Goal: Transaction & Acquisition: Purchase product/service

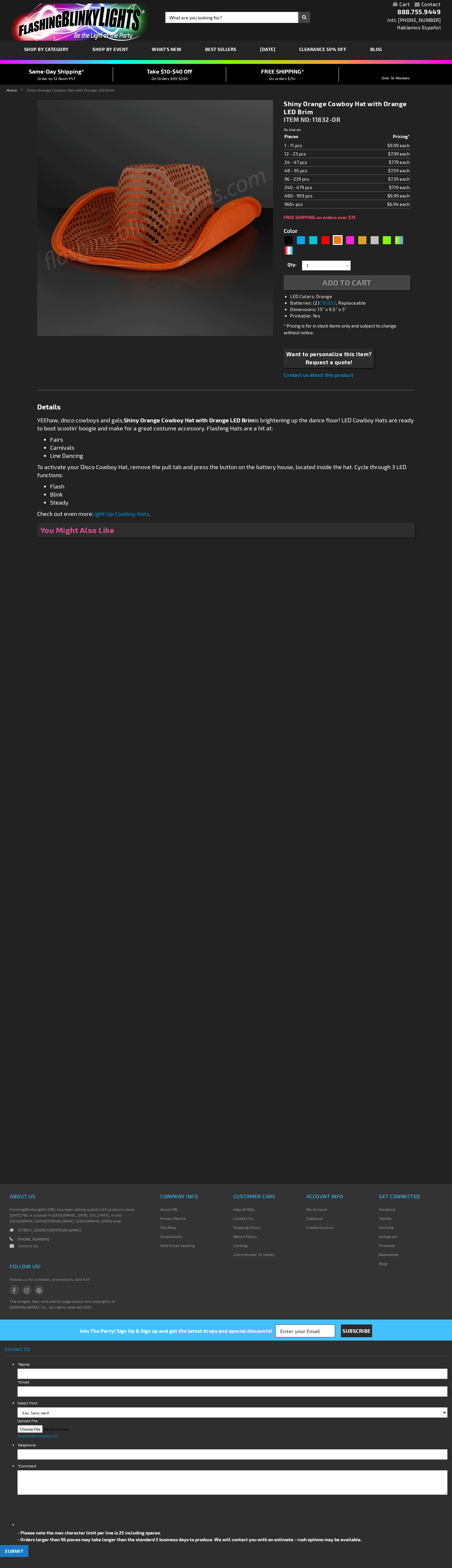
type input "5637"
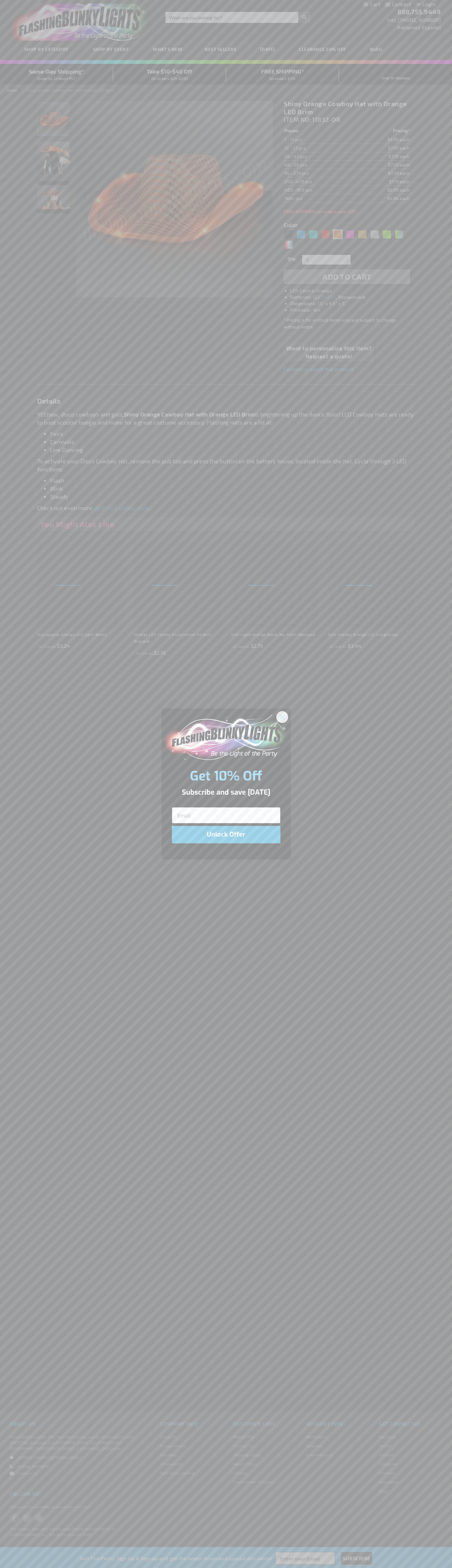
click at [282, 716] on icon "Close dialog" at bounding box center [281, 716] width 4 height 4
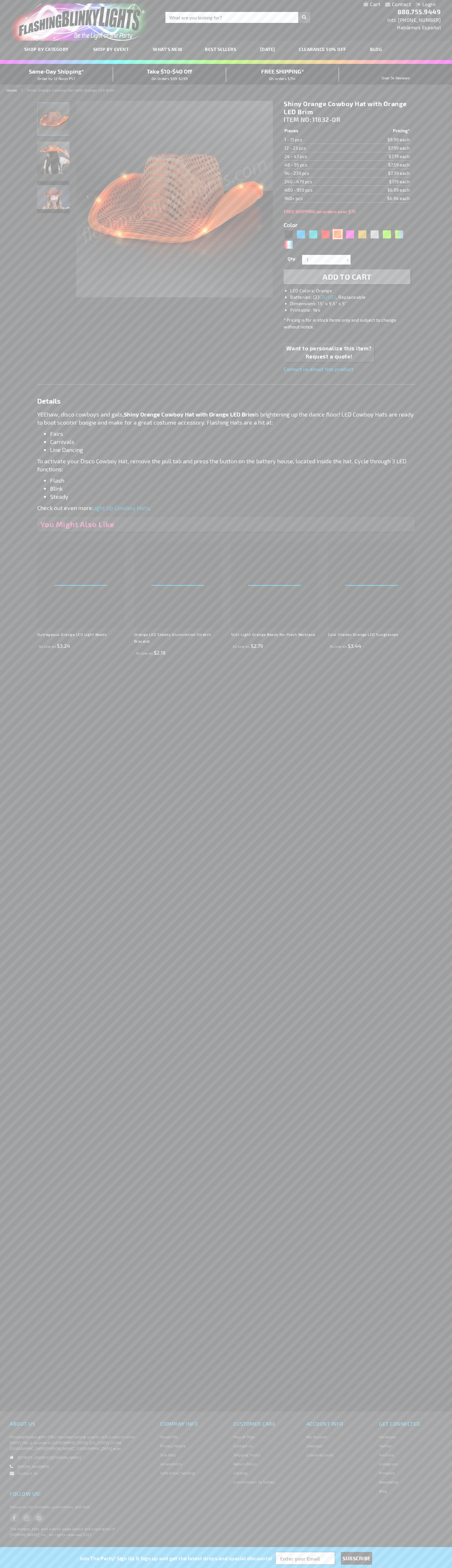
click at [337, 234] on div "Orange" at bounding box center [337, 234] width 10 height 10
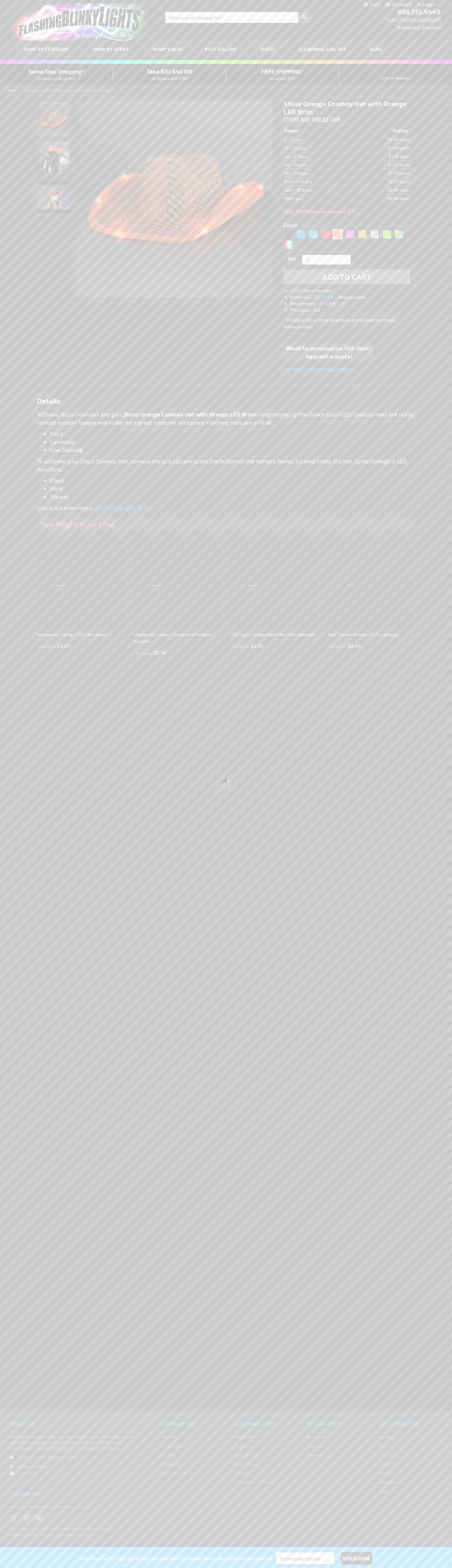
select select
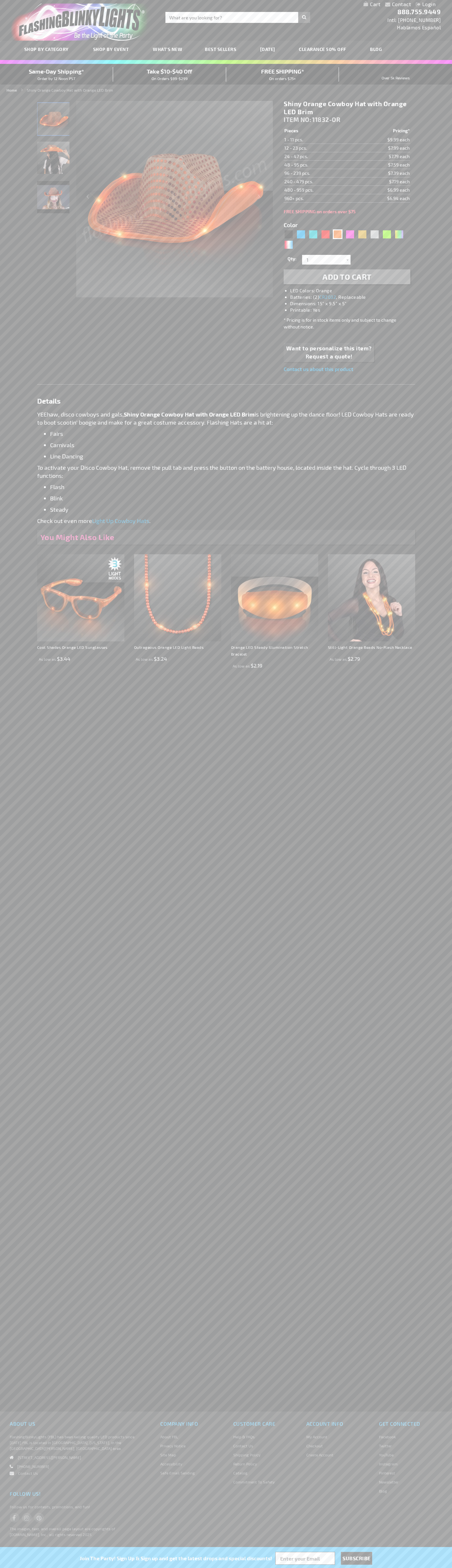
click at [347, 277] on span "Add to Cart" at bounding box center [347, 276] width 49 height 9
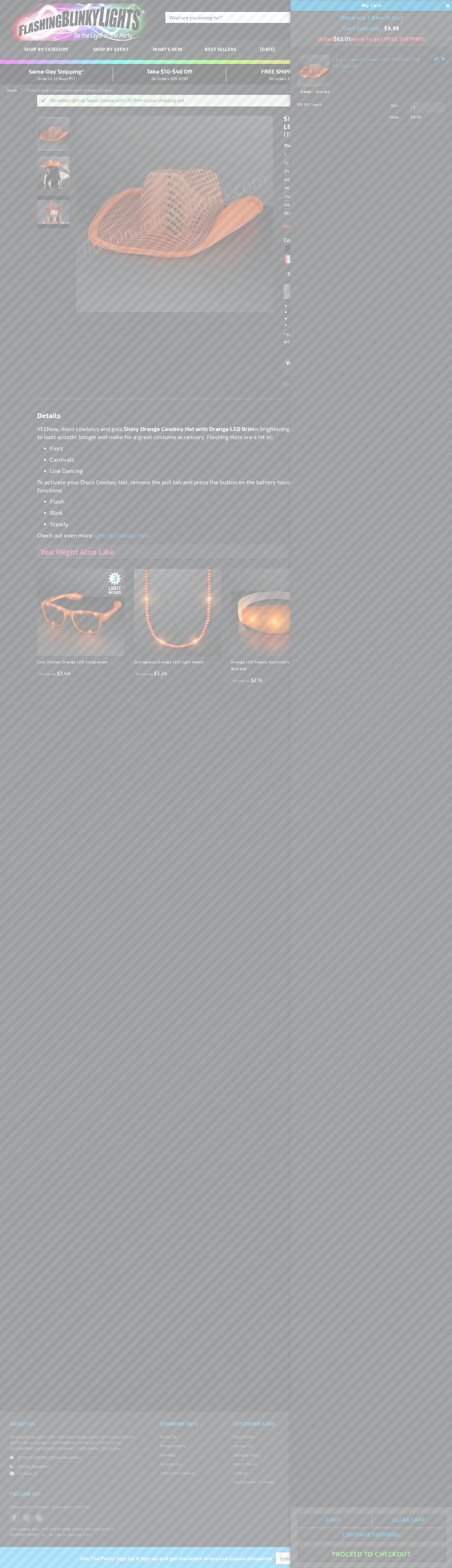
click at [371, 1554] on button "Proceed To Checkout" at bounding box center [371, 1554] width 148 height 15
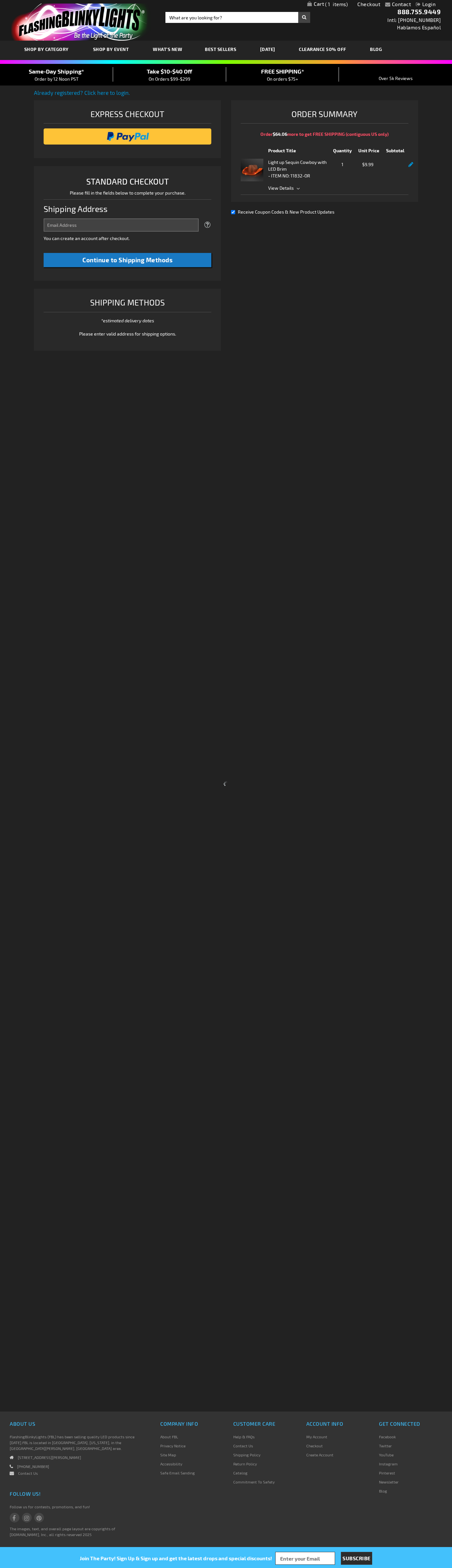
select select "US"
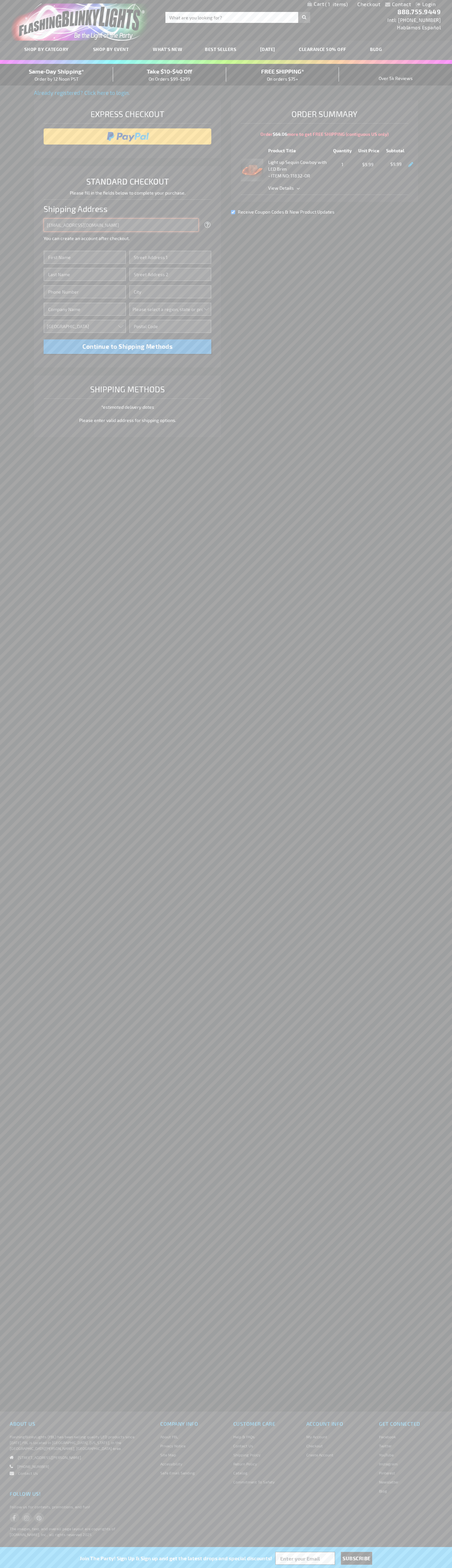
type input "[EMAIL_ADDRESS][DOMAIN_NAME]"
type input "[PERSON_NAME]"
type input "[STREET_ADDRESS]"
